Goal: Use online tool/utility

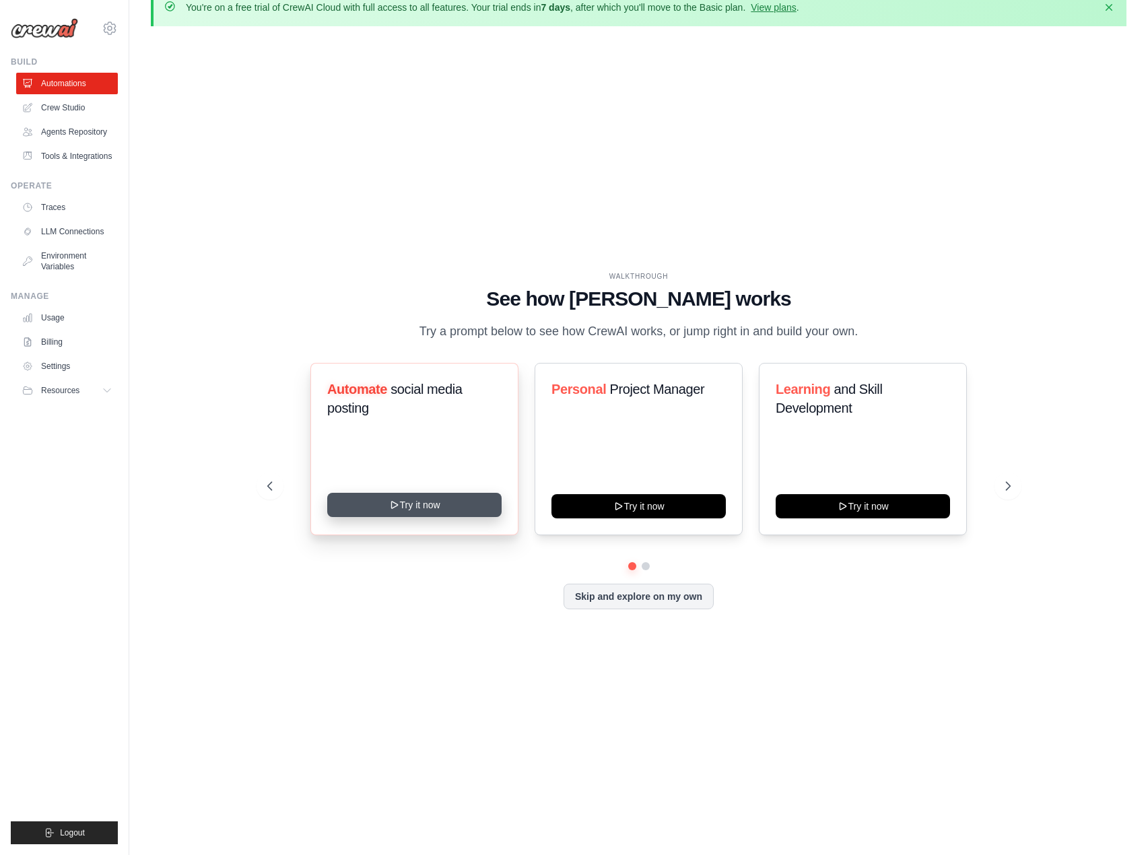
scroll to position [47, 0]
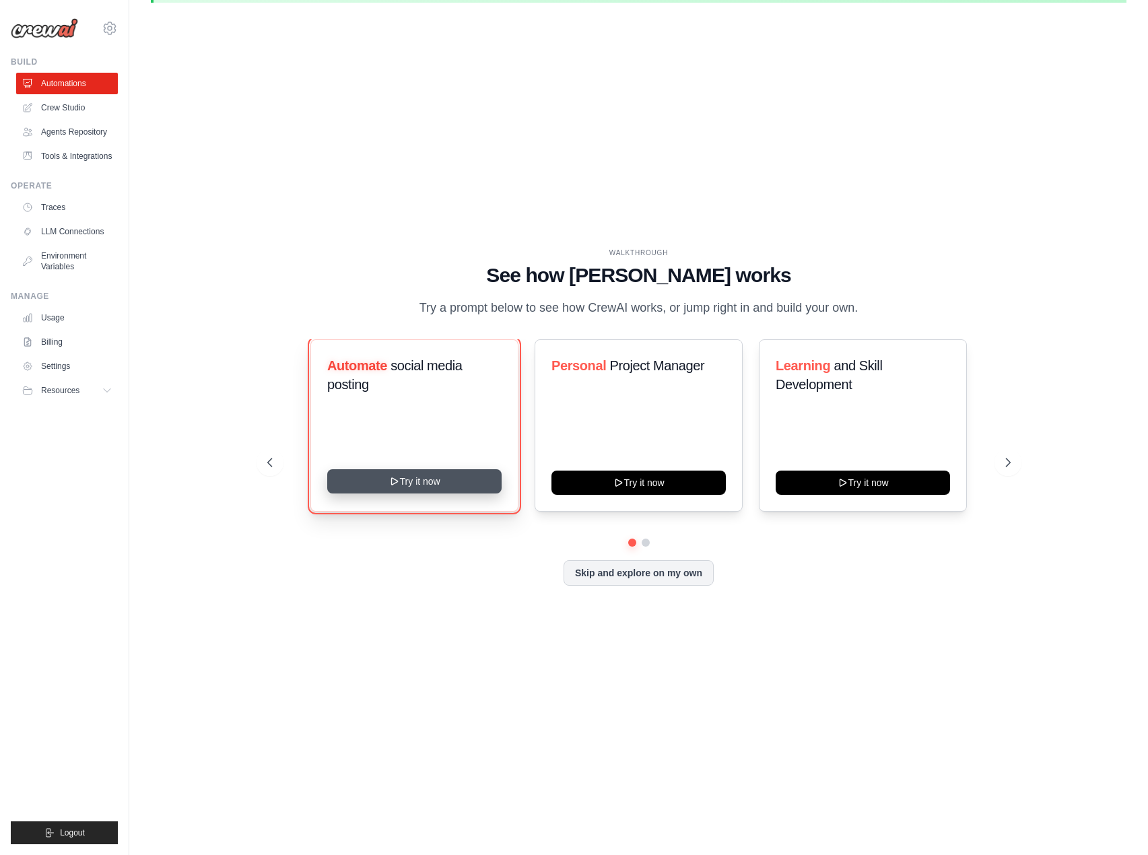
click at [449, 491] on button "Try it now" at bounding box center [414, 481] width 174 height 24
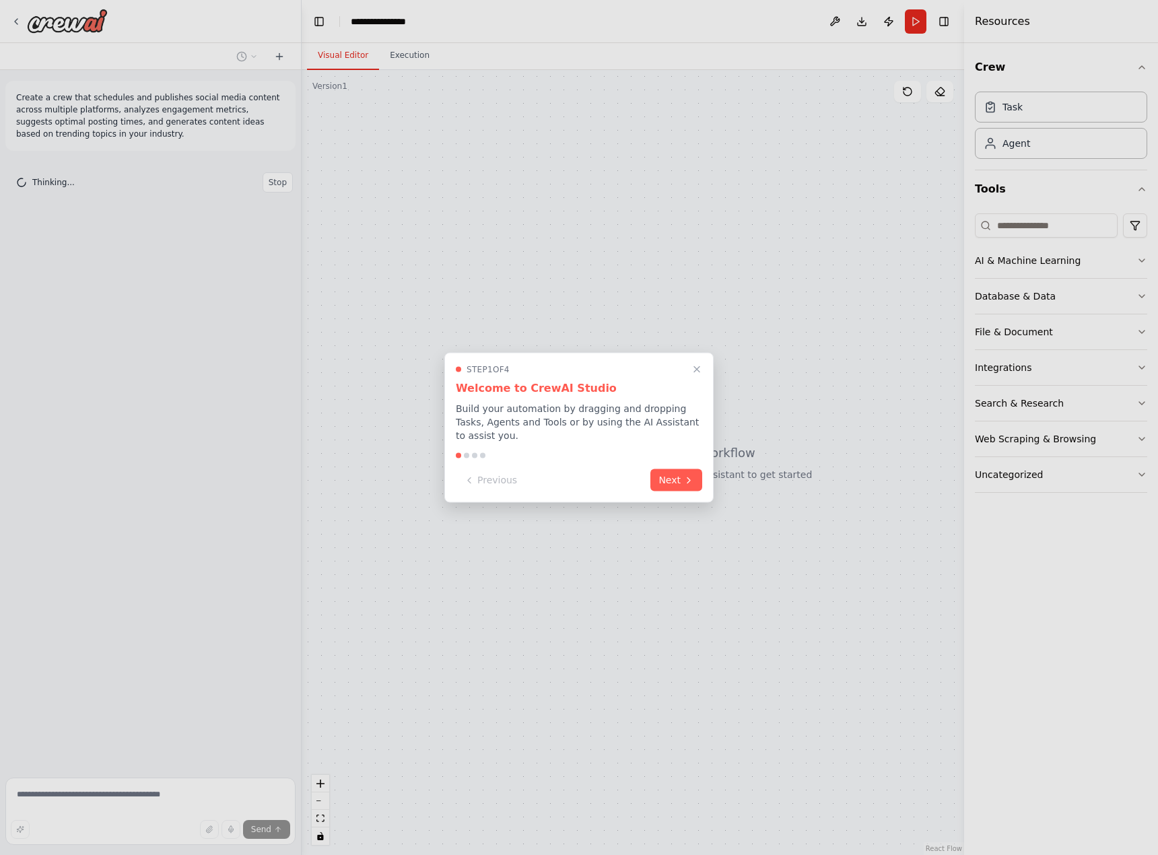
click at [684, 474] on icon at bounding box center [688, 479] width 11 height 11
